Goal: Transaction & Acquisition: Purchase product/service

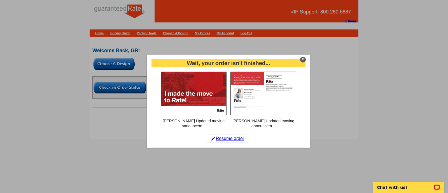
click at [302, 62] on div "X" at bounding box center [303, 60] width 6 height 6
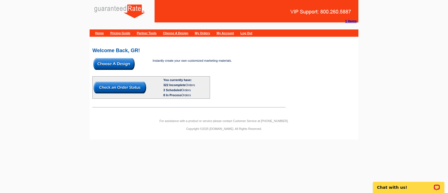
click at [112, 69] on img at bounding box center [113, 64] width 41 height 12
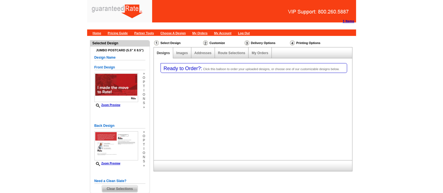
select select "1"
select select "2"
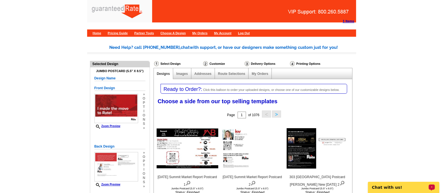
click at [427, 22] on div "1 Items Home Pricing Guide Partner Tools Choose A Design My Orders My Account L…" at bounding box center [221, 18] width 443 height 36
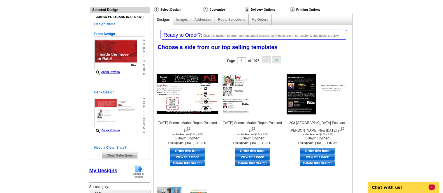
scroll to position [54, 0]
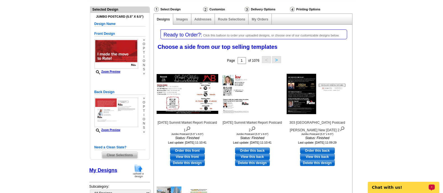
click at [126, 158] on div "Jumbo Postcard (5.5" x 8.5") Design Name Front Design Zoom Preview » o p t i o …" at bounding box center [119, 86] width 59 height 146
click at [124, 156] on span "Clear Selections" at bounding box center [120, 155] width 36 height 7
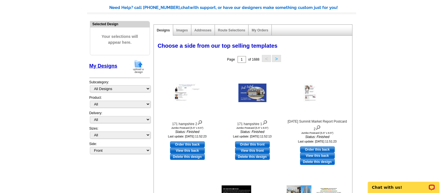
scroll to position [41, 0]
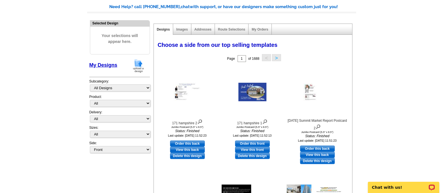
click at [140, 66] on img at bounding box center [138, 66] width 15 height 14
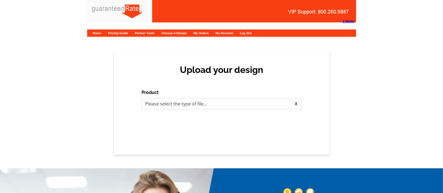
click at [207, 106] on select "Please select the type of file... Postcards Calendars Business Cards Letters an…" at bounding box center [222, 103] width 160 height 11
select select "1"
click at [142, 98] on select "Please select the type of file... Postcards Calendars Business Cards Letters an…" at bounding box center [222, 103] width 160 height 11
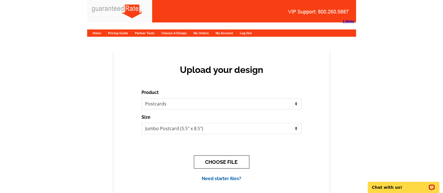
click at [227, 164] on button "CHOOSE FILE" at bounding box center [221, 161] width 55 height 13
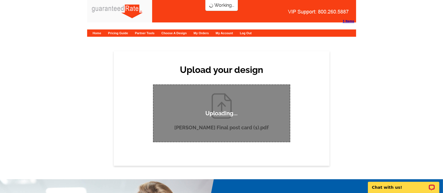
click at [118, 94] on div "Upload your design Product Please select the type of file... Postcards Calendar…" at bounding box center [222, 108] width 216 height 115
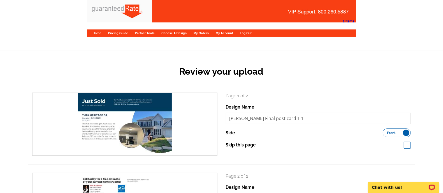
click at [426, 91] on div "Review your upload search Page 1 of 2 Design Name M.Buchanan Final post card 1 …" at bounding box center [221, 162] width 443 height 223
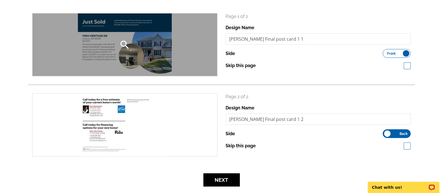
scroll to position [80, 0]
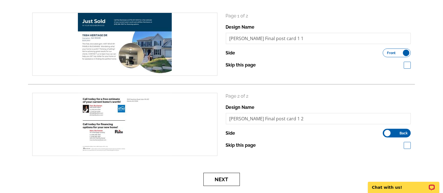
click at [232, 182] on button "Next" at bounding box center [221, 179] width 36 height 13
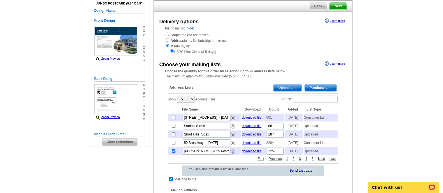
scroll to position [45, 0]
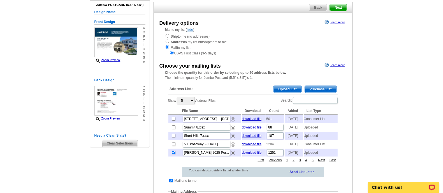
click at [322, 90] on span "Purchase List" at bounding box center [321, 89] width 32 height 7
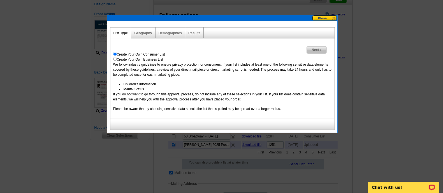
scroll to position [53, 0]
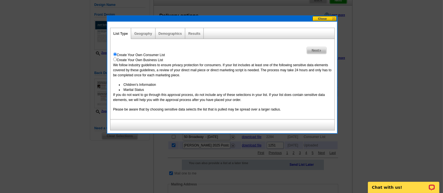
click at [139, 31] on div "Geography" at bounding box center [143, 33] width 24 height 11
click at [147, 36] on div "Geography" at bounding box center [143, 33] width 24 height 11
click at [141, 32] on link "Geography" at bounding box center [143, 34] width 18 height 4
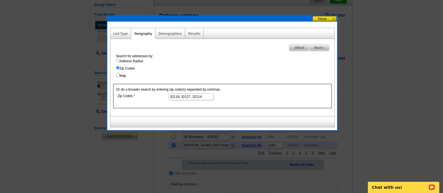
click at [129, 60] on label "Address Radius" at bounding box center [225, 61] width 219 height 5
click at [120, 60] on input "Address Radius" at bounding box center [118, 61] width 4 height 4
radio input "true"
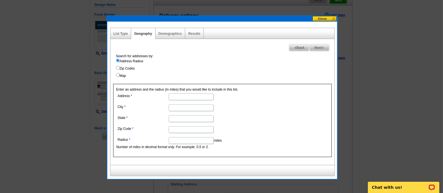
click at [179, 96] on input "Address" at bounding box center [191, 96] width 45 height 7
paste input "11684 HERITAGE DR Hampton, GA 30228"
click at [205, 96] on input "11684 HERITAGE DR Hampton, GA 30228" at bounding box center [191, 96] width 45 height 7
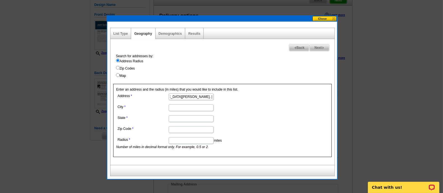
scroll to position [0, 14]
type input "11684 HERITAGE DR Hampton, GA"
click at [179, 126] on input "Zip Code" at bounding box center [191, 129] width 45 height 7
paste input "30228"
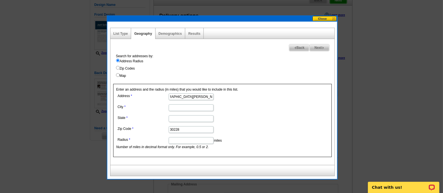
scroll to position [0, 13]
type input "30228"
click at [193, 95] on input "11684 HERITAGE DR Hampton, GA" at bounding box center [191, 96] width 45 height 7
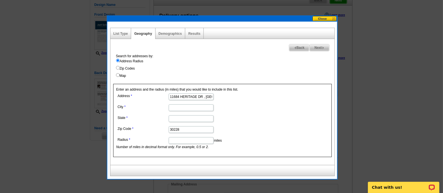
type input "11684 HERITAGE DR , GA"
click at [174, 107] on input "City" at bounding box center [191, 107] width 45 height 7
paste input "Hampton"
click at [174, 107] on input "Hampton" at bounding box center [191, 107] width 45 height 7
type input "Hampton"
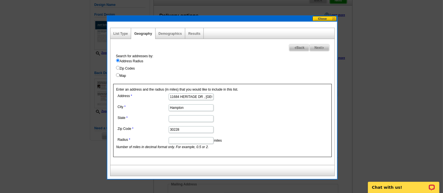
click at [207, 95] on input "11684 HERITAGE DR , GA" at bounding box center [191, 96] width 45 height 7
type input "11684 HERITAGE DR ,"
click at [183, 115] on input "State" at bounding box center [191, 118] width 45 height 7
paste input "GA"
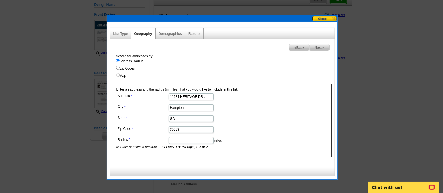
type input "GA"
click at [205, 97] on input "11684 HERITAGE DR ," at bounding box center [191, 96] width 45 height 7
type input "11684 HERITAGE DR"
click at [183, 140] on input "Radius" at bounding box center [191, 140] width 45 height 7
click at [184, 108] on input "Hampton" at bounding box center [191, 107] width 45 height 7
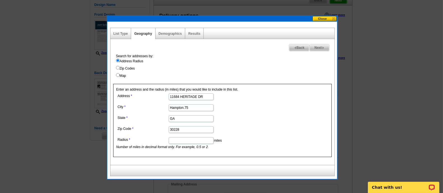
click at [184, 108] on input "Hampton.75" at bounding box center [191, 107] width 45 height 7
type input "Hampton"
click at [180, 137] on input "Radius" at bounding box center [191, 140] width 45 height 7
paste input "75"
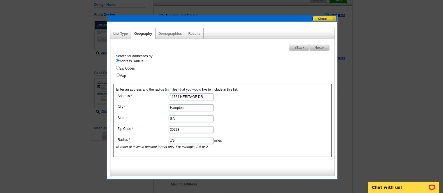
type input ".75"
click at [321, 47] on span "Next" at bounding box center [319, 47] width 19 height 7
select select
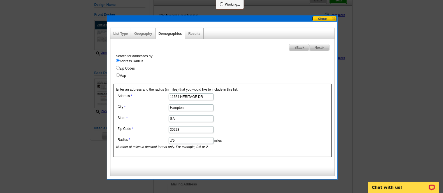
select select
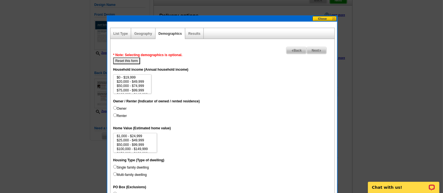
click at [198, 36] on div "Results" at bounding box center [194, 33] width 18 height 11
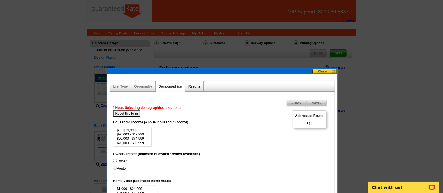
click at [198, 87] on link "Results" at bounding box center [194, 86] width 12 height 4
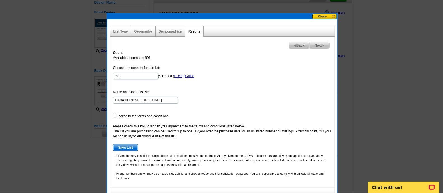
scroll to position [55, 0]
click at [113, 118] on div "Count Available addresses: 891 Choose the quantity for this list: 891 ($0.00 ea…" at bounding box center [222, 117] width 224 height 140
click at [114, 117] on form "Choose the quantity for this list: 891 ($0.00 ea.) Pricing Guide Name and save …" at bounding box center [222, 108] width 219 height 86
click at [114, 115] on input "checkbox" at bounding box center [115, 115] width 4 height 4
checkbox input "true"
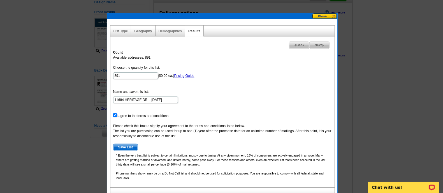
click at [121, 146] on span "Save List" at bounding box center [125, 147] width 24 height 7
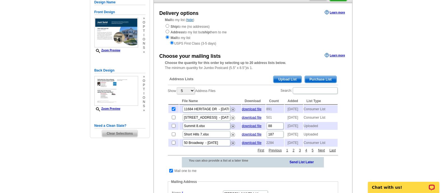
click at [170, 172] on input "checkbox" at bounding box center [171, 171] width 4 height 4
checkbox input "false"
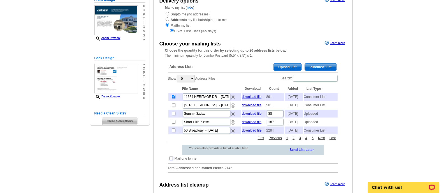
scroll to position [68, 0]
click at [293, 140] on link "2" at bounding box center [293, 137] width 5 height 5
click at [173, 96] on input "checkbox" at bounding box center [174, 96] width 4 height 4
checkbox input "false"
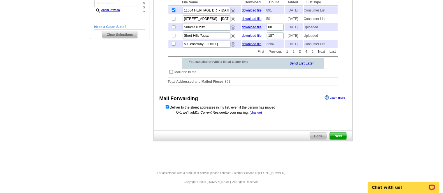
scroll to position [160, 0]
click at [341, 136] on span "Next" at bounding box center [338, 136] width 17 height 7
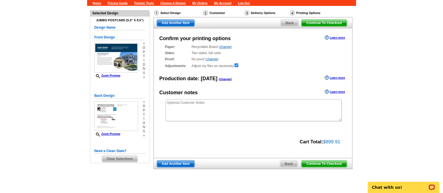
scroll to position [37, 0]
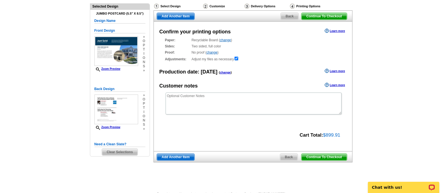
click at [332, 157] on span "Continue To Checkout" at bounding box center [323, 157] width 45 height 7
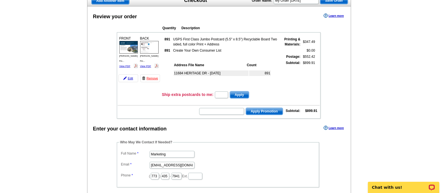
scroll to position [44, 0]
